Goal: Use online tool/utility: Use online tool/utility

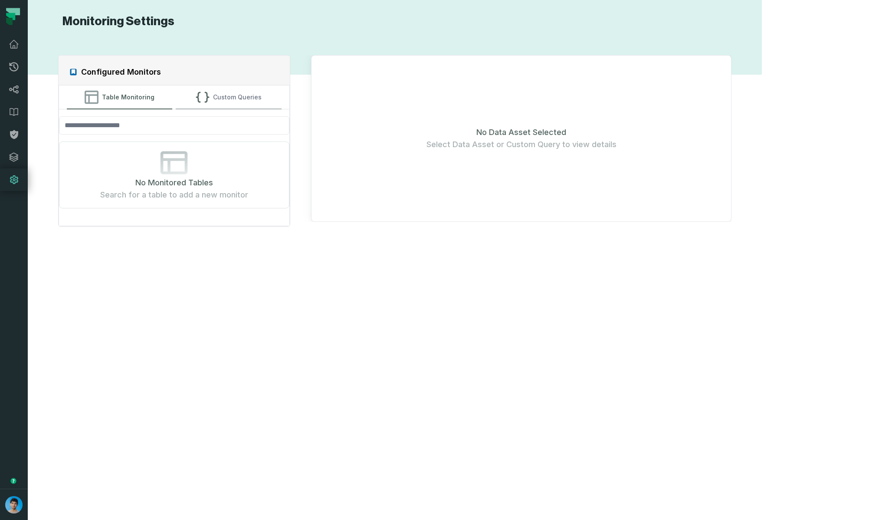
click at [229, 99] on button "Custom Queries" at bounding box center [229, 96] width 106 height 23
click at [196, 177] on button "Add Custom Query" at bounding box center [174, 175] width 82 height 17
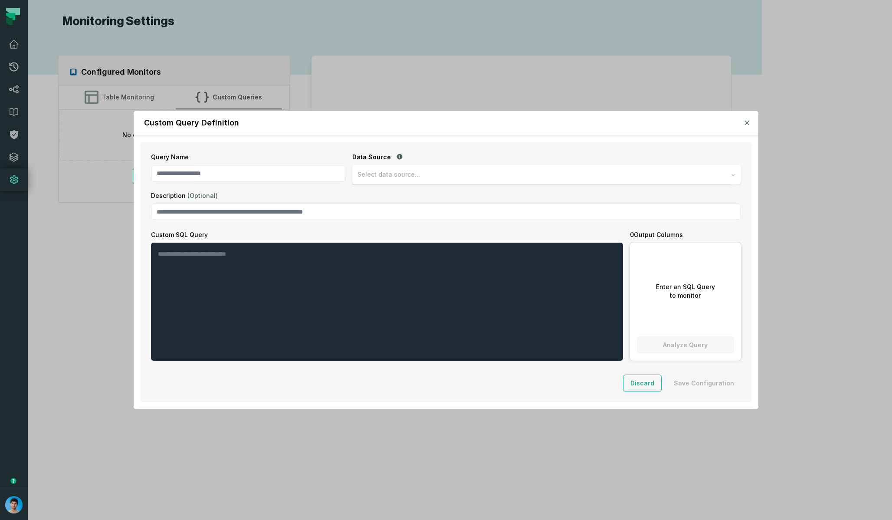
click at [376, 181] on div "Select data source..." at bounding box center [541, 175] width 378 height 20
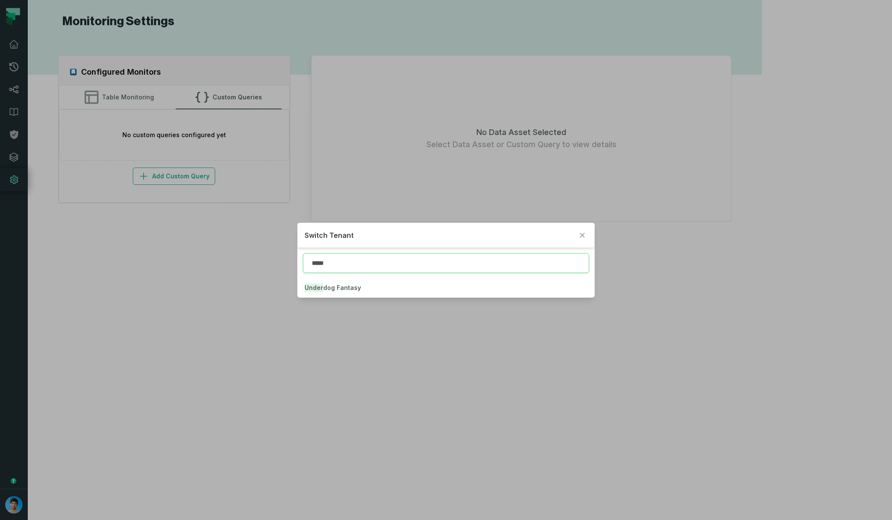
type input "*****"
click button "Under dog Fantasy" at bounding box center [446, 287] width 296 height 19
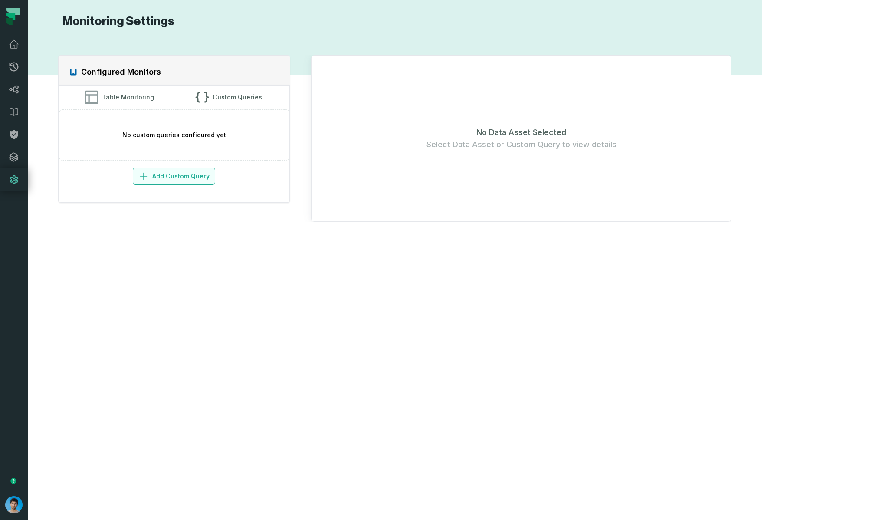
click at [214, 179] on button "Add Custom Query" at bounding box center [174, 175] width 82 height 17
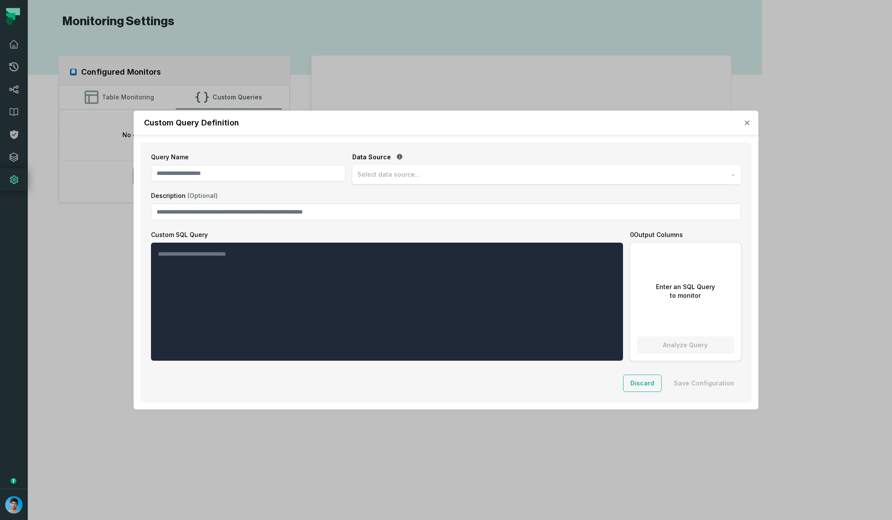
click at [460, 171] on div "Select data source..." at bounding box center [541, 175] width 378 height 20
click at [419, 197] on div "underdog-inc" at bounding box center [546, 196] width 387 height 20
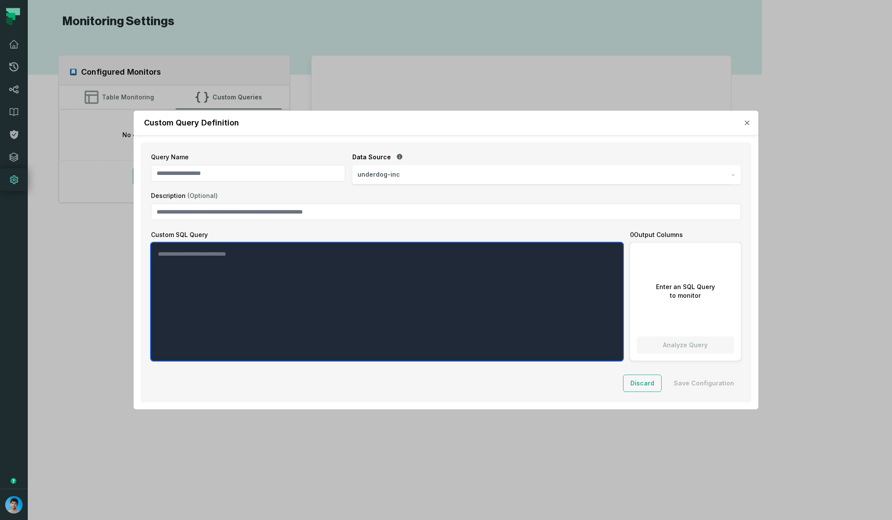
click at [314, 299] on textarea "Custom SQL Query" at bounding box center [387, 302] width 472 height 118
type textarea "**********"
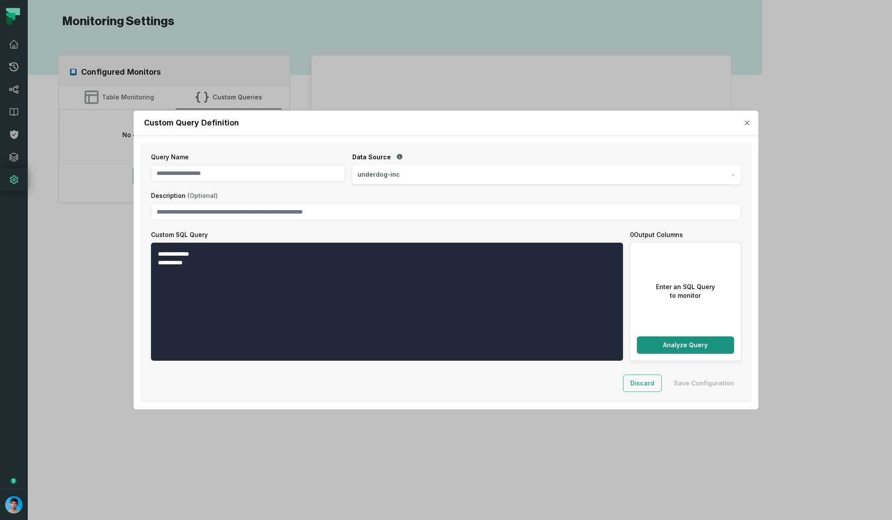
click at [684, 345] on button "Analyze Query" at bounding box center [685, 344] width 97 height 17
click at [647, 383] on button "Discard" at bounding box center [642, 382] width 39 height 17
